Goal: Task Accomplishment & Management: Use online tool/utility

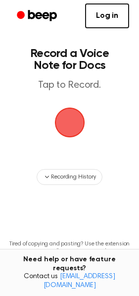
click at [75, 124] on span "button" at bounding box center [69, 122] width 55 height 55
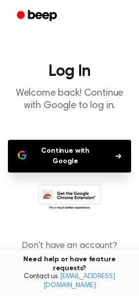
click at [62, 160] on button "Continue with Google" at bounding box center [69, 156] width 123 height 33
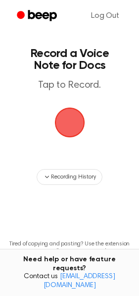
click at [79, 135] on span "button" at bounding box center [69, 122] width 37 height 37
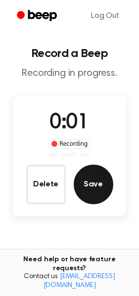
click at [95, 194] on button "Save" at bounding box center [94, 185] width 40 height 40
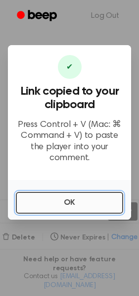
click at [58, 195] on button "OK" at bounding box center [70, 203] width 108 height 22
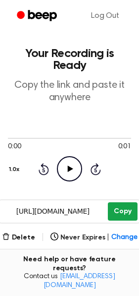
click at [122, 213] on button "Copy" at bounding box center [122, 211] width 29 height 18
